Goal: Navigation & Orientation: Find specific page/section

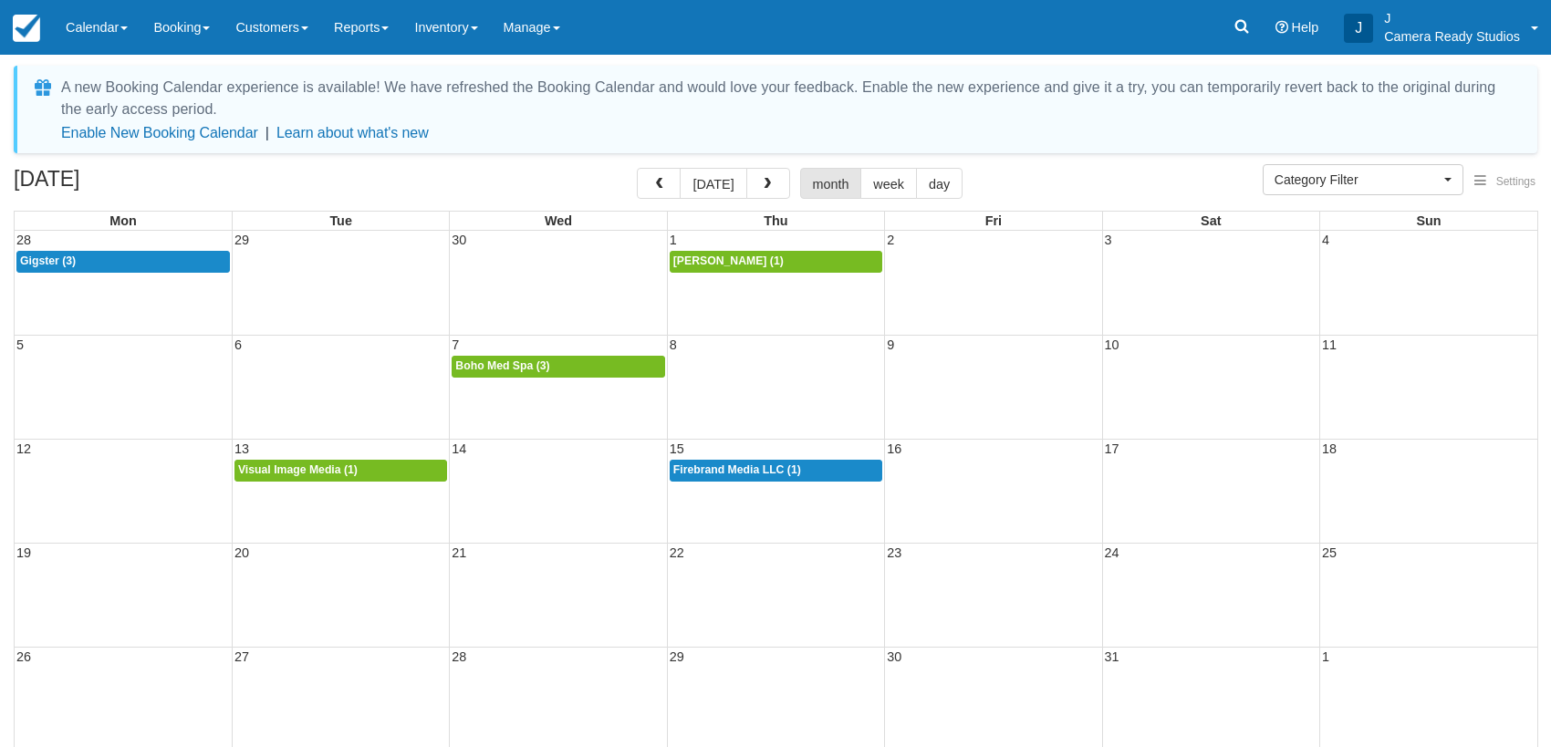
select select
click at [761, 183] on span "button" at bounding box center [767, 184] width 13 height 13
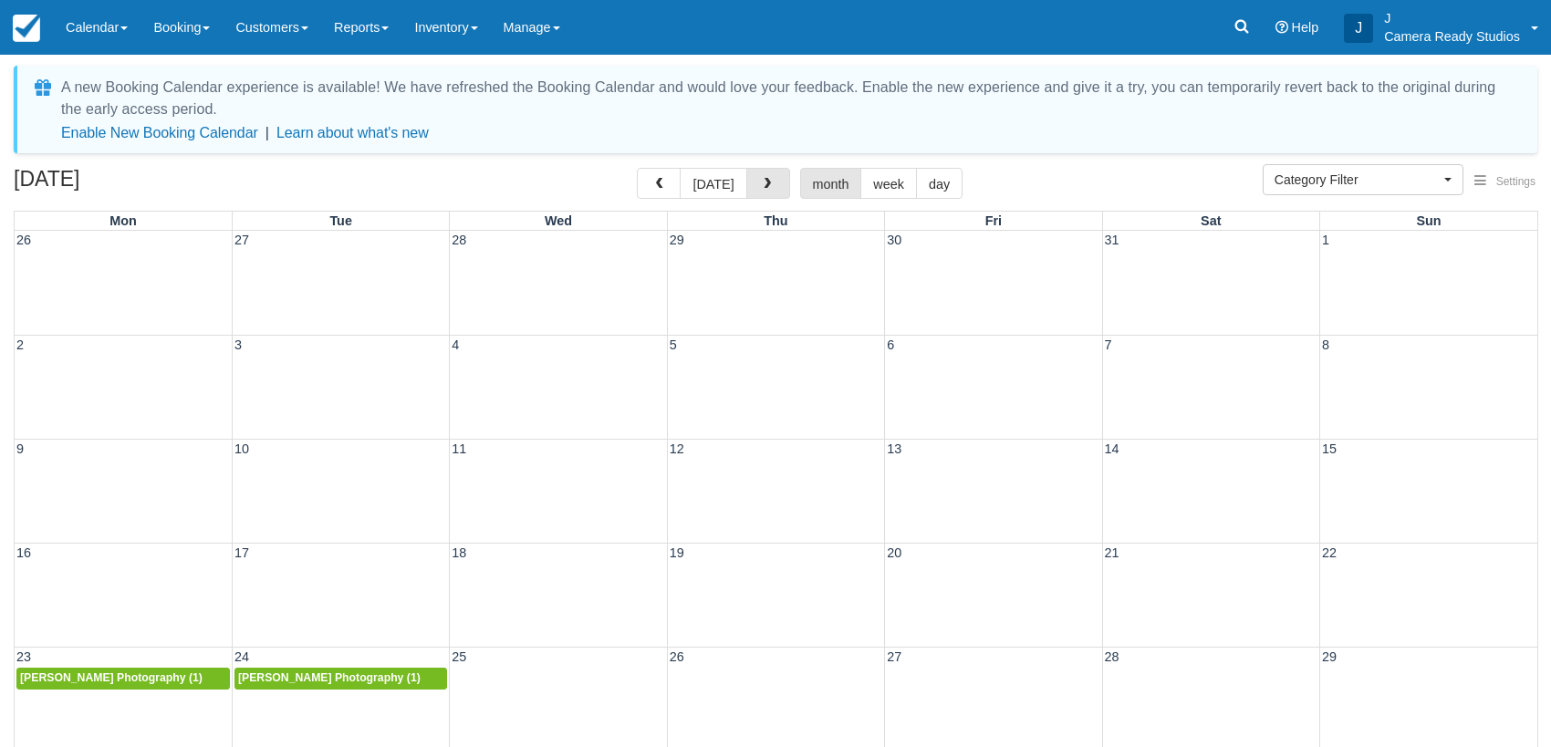
click at [761, 183] on span "button" at bounding box center [767, 184] width 13 height 13
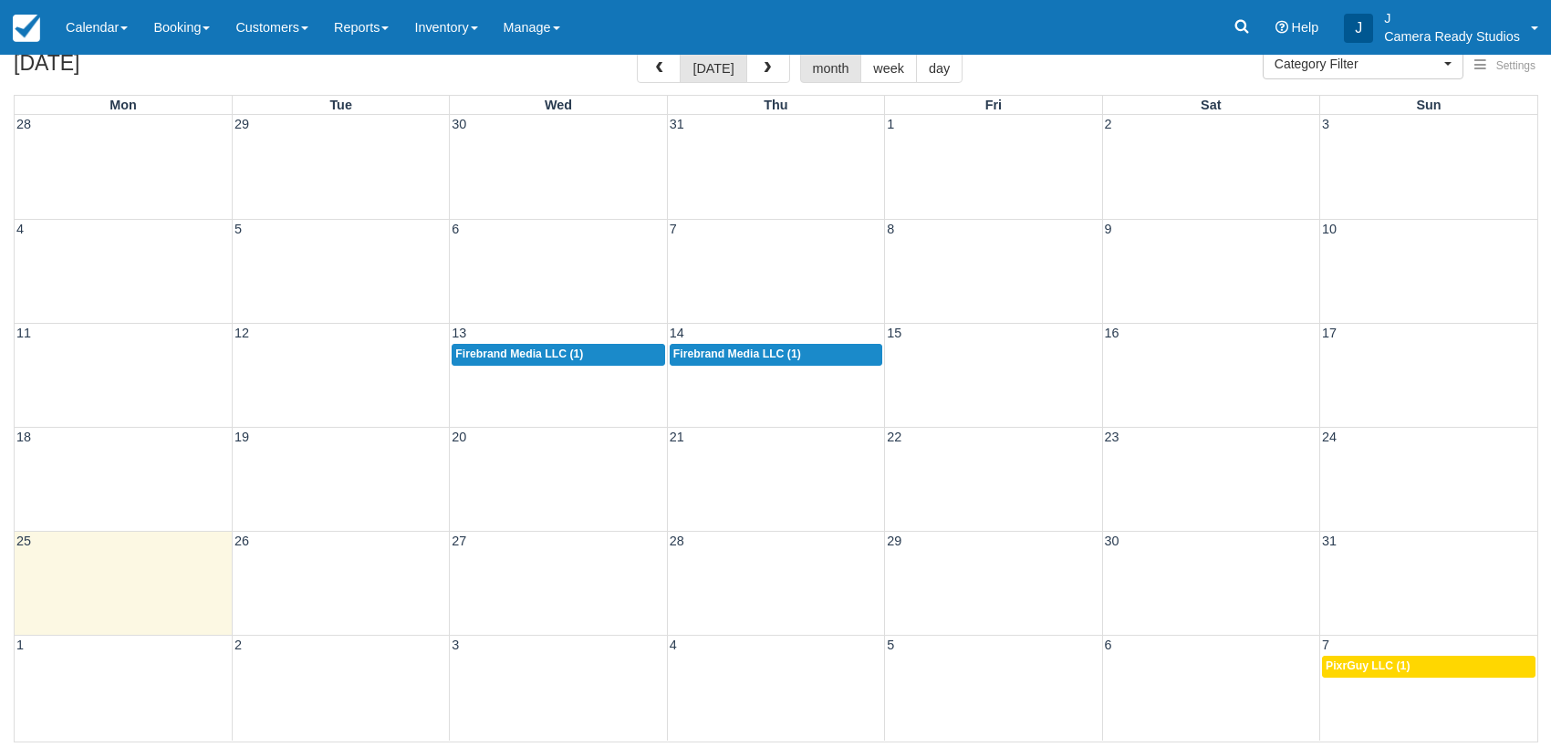
scroll to position [17, 0]
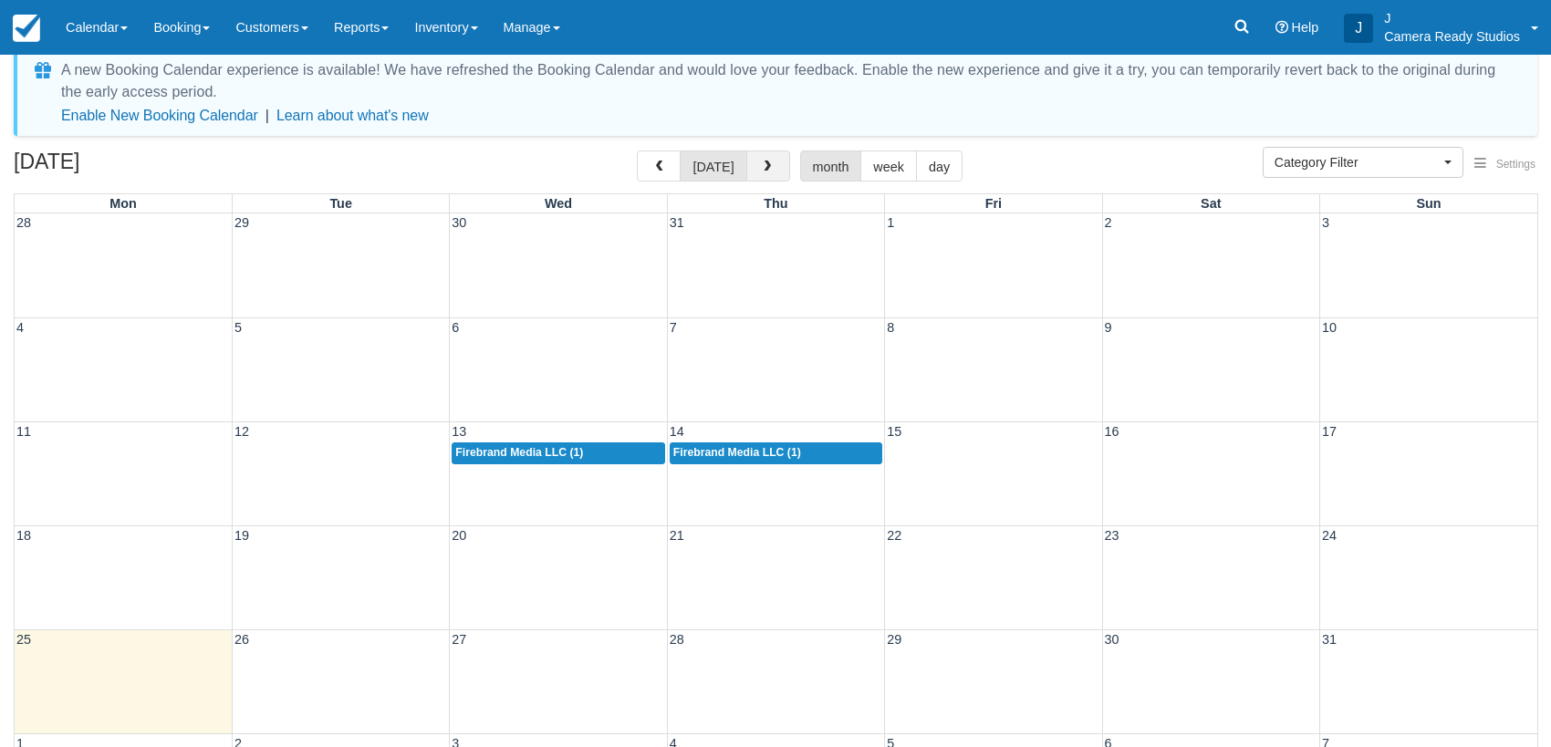
click at [769, 171] on button "button" at bounding box center [768, 166] width 44 height 31
